Goal: Communication & Community: Answer question/provide support

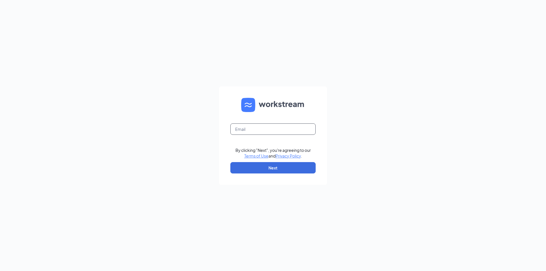
click at [258, 128] on input "text" at bounding box center [272, 128] width 85 height 11
type input "[EMAIL_ADDRESS][DOMAIN_NAME]"
click at [284, 171] on button "Next" at bounding box center [272, 167] width 85 height 11
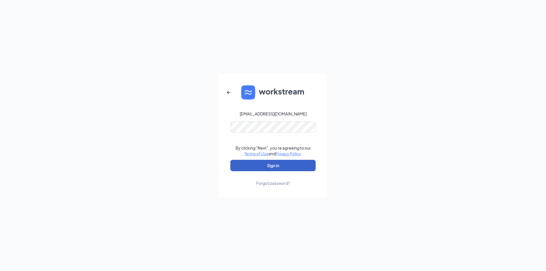
click at [288, 164] on button "Sign In" at bounding box center [272, 165] width 85 height 11
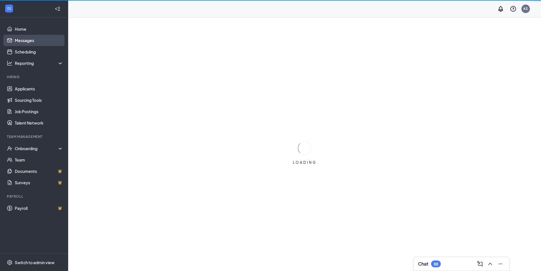
click at [24, 38] on link "Messages" at bounding box center [39, 40] width 49 height 11
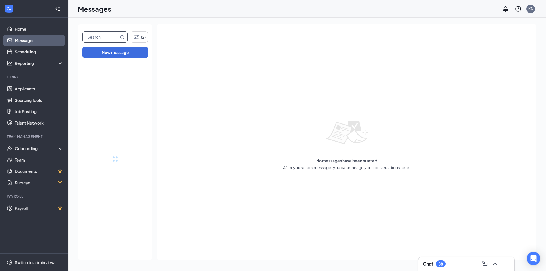
click at [105, 36] on input "text" at bounding box center [101, 37] width 36 height 11
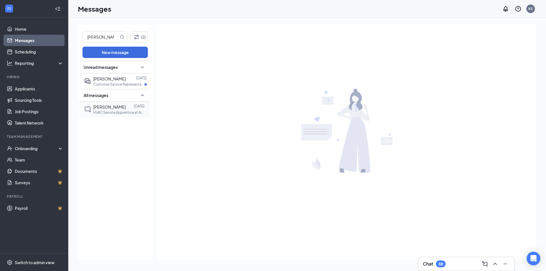
click at [126, 109] on div at bounding box center [130, 107] width 8 height 6
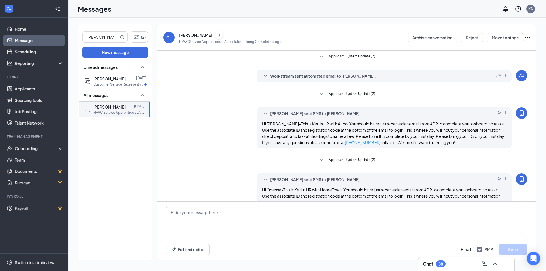
scroll to position [49, 0]
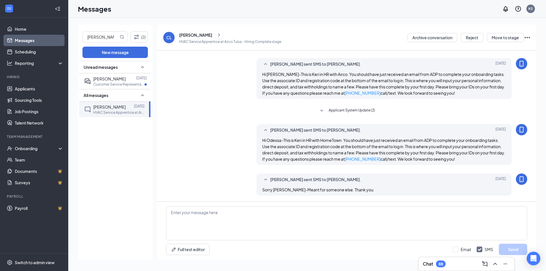
drag, startPoint x: 260, startPoint y: 70, endPoint x: 453, endPoint y: 93, distance: 194.2
click at [453, 93] on div "Keri Stevens sent SMS to Carlos Lopez. Apr 3 Hi Carlos-This is Keri in HR with …" at bounding box center [383, 78] width 255 height 41
copy span "Hi Carlos-This is Keri in HR with Airco. You should have just received an email…"
drag, startPoint x: 105, startPoint y: 36, endPoint x: 82, endPoint y: 37, distance: 22.7
click at [82, 37] on div "lopez (2) New message Unread messages Victoria Lopez Aug 15 Customer Service Re…" at bounding box center [115, 141] width 74 height 235
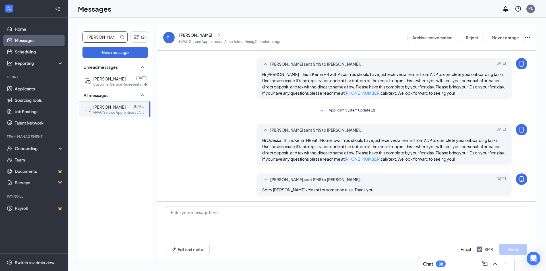
type input "jacobs"
click at [111, 78] on span "ANGELA JACOBS" at bounding box center [109, 78] width 32 height 5
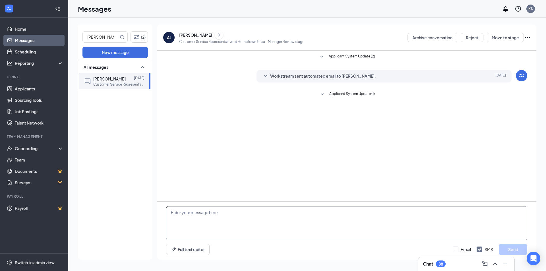
paste textarea "Hi Carlos-This is Keri in HR with Airco. You should have just received an email…"
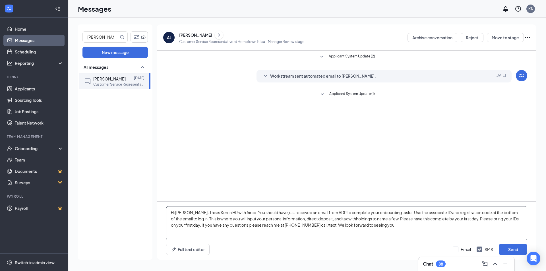
click at [188, 212] on textarea "Hi Carlos-This is Keri in HR with Airco. You should have just received an email…" at bounding box center [346, 223] width 361 height 34
drag, startPoint x: 238, startPoint y: 213, endPoint x: 240, endPoint y: 206, distance: 7.0
click at [238, 212] on textarea "Hi Angela-This is Keri in HR with Airco. You should have just received an email…" at bounding box center [346, 223] width 361 height 34
drag, startPoint x: 322, startPoint y: 225, endPoint x: 321, endPoint y: 221, distance: 3.8
click at [321, 222] on textarea "Hi Angela-This is Keri in HR with Air Assurance. You should have just received …" at bounding box center [346, 223] width 361 height 34
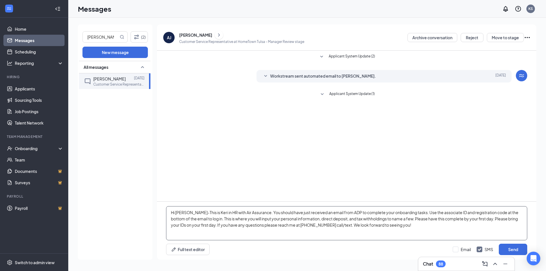
click at [411, 227] on textarea "Hi Angela-This is Keri in HR with Air Assurance. You should have just received …" at bounding box center [346, 223] width 361 height 34
click at [319, 223] on textarea "Hi Angela-This is Keri in HR with Air Assurance. You should have just received …" at bounding box center [346, 223] width 361 height 34
type textarea "Hi Angela-This is Keri in HR with Air Assurance. You should have just received …"
click at [513, 246] on button "Send" at bounding box center [512, 249] width 28 height 11
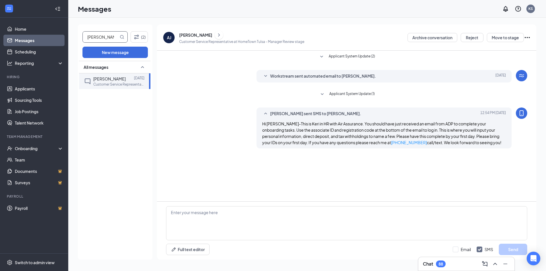
drag, startPoint x: 112, startPoint y: 38, endPoint x: 80, endPoint y: 35, distance: 32.2
click at [80, 35] on div "jacobs (2) New message All messages ANGELA JACOBS Aug 30 Customer Service Repre…" at bounding box center [115, 141] width 74 height 235
type input "beard"
